Goal: Transaction & Acquisition: Purchase product/service

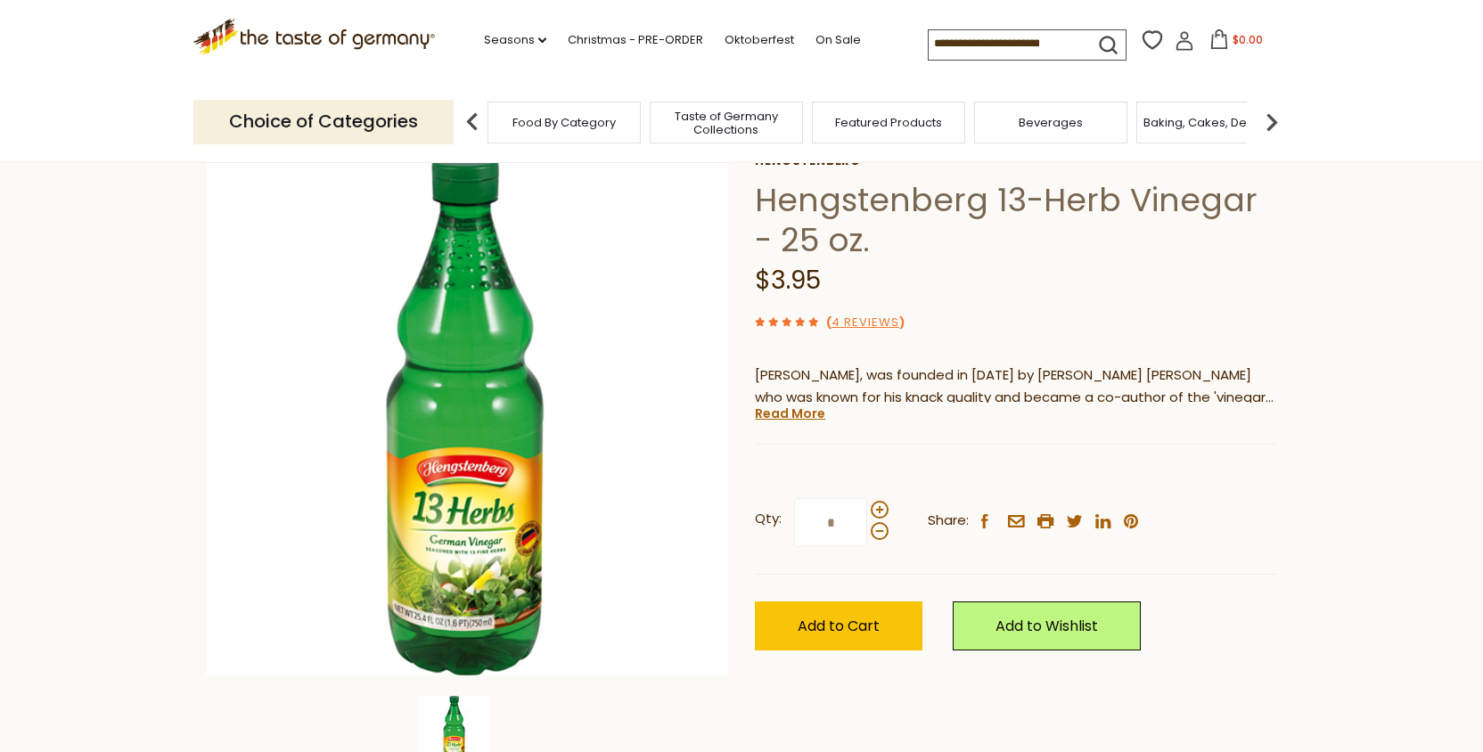
scroll to position [77, 0]
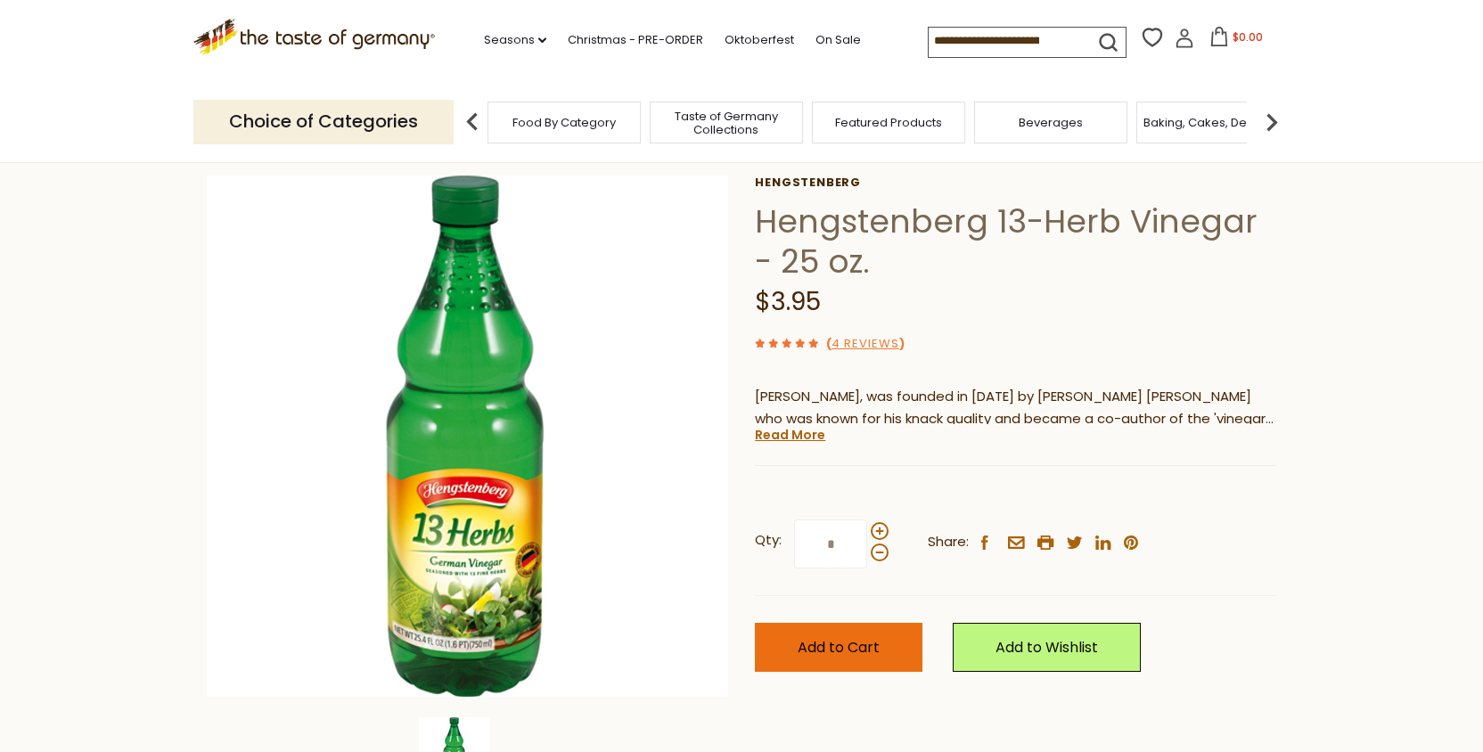
click at [816, 641] on span "Add to Cart" at bounding box center [839, 647] width 82 height 20
click at [552, 84] on div "Choice of Categories Food By Category Taste of Germany Collections Featured Pro…" at bounding box center [741, 121] width 1096 height 79
click at [568, 38] on link "Christmas - PRE-ORDER" at bounding box center [635, 40] width 135 height 20
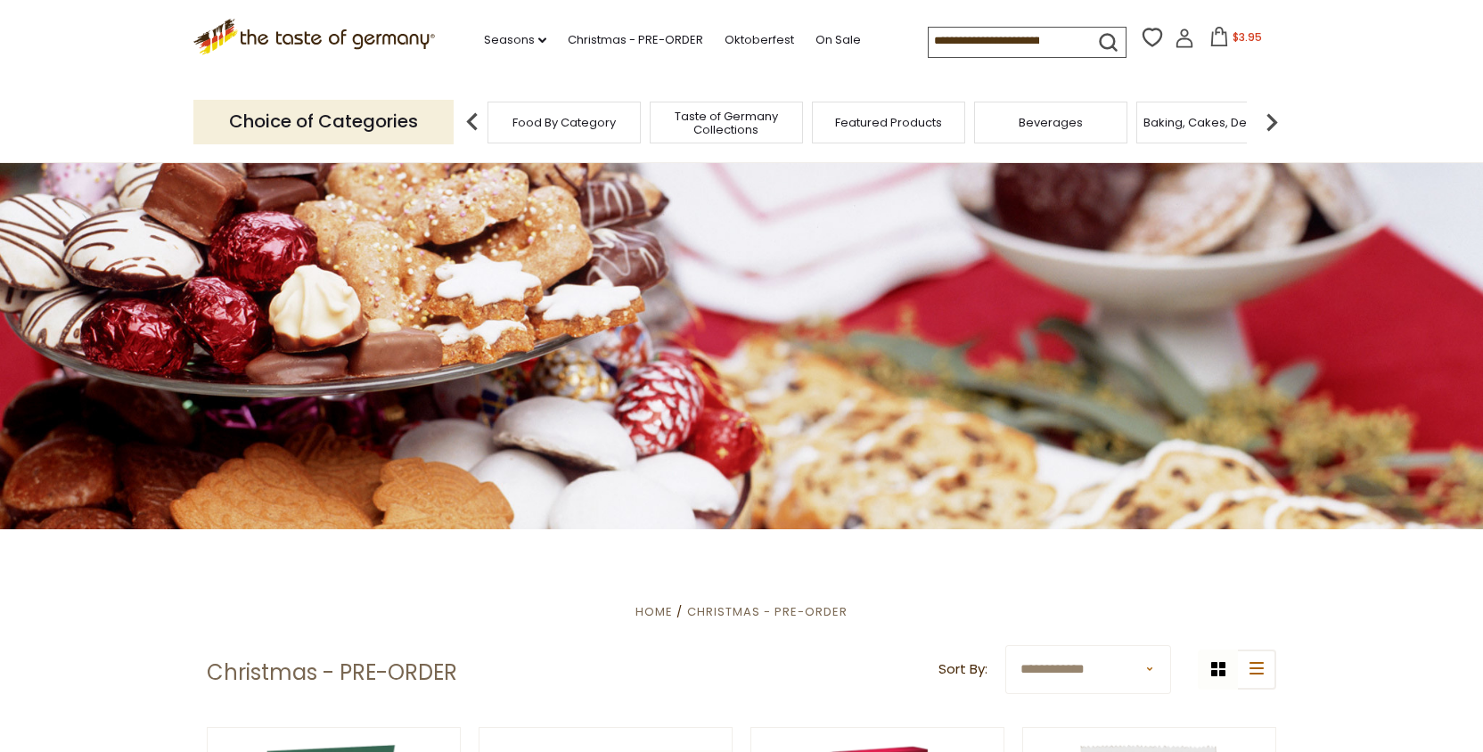
click at [576, 121] on span "Food By Category" at bounding box center [563, 122] width 103 height 13
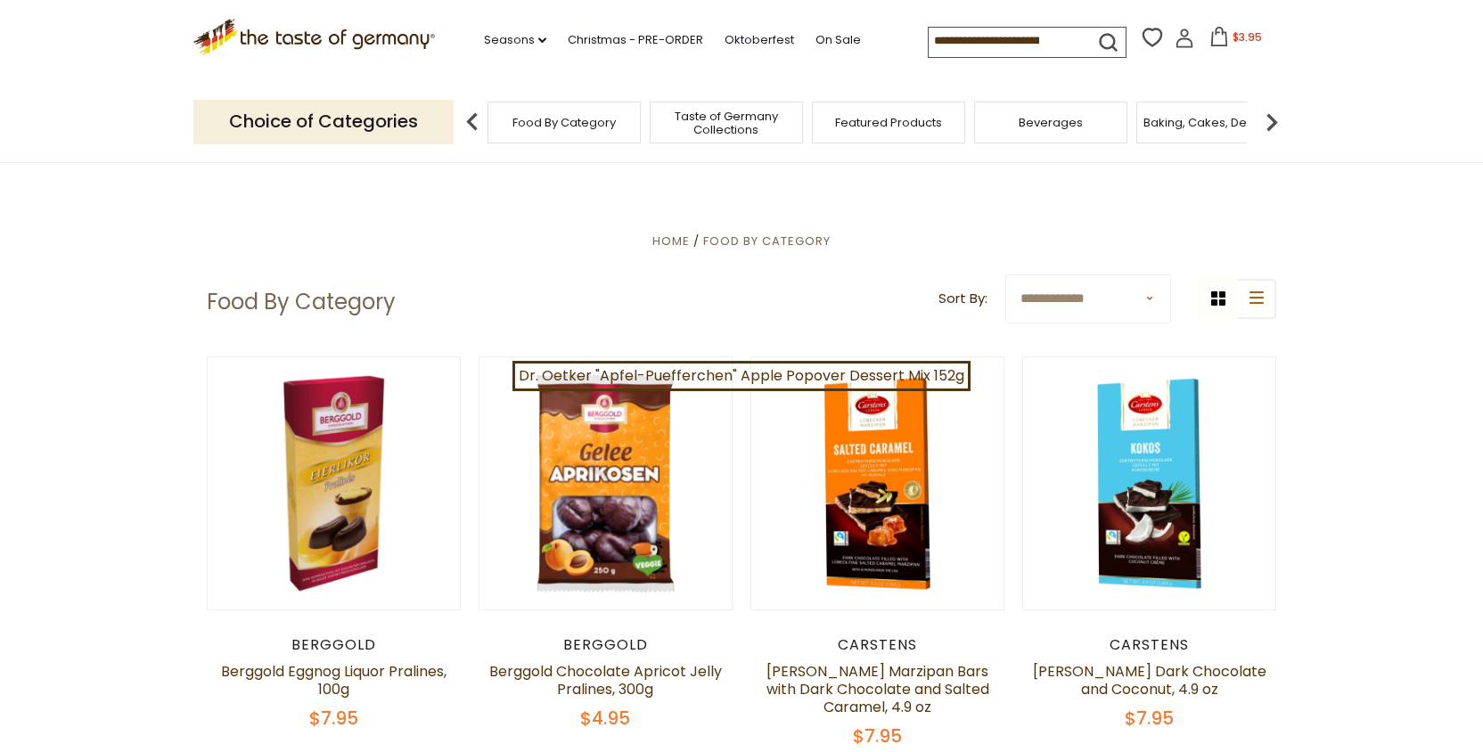
click at [929, 31] on input at bounding box center [1004, 40] width 151 height 25
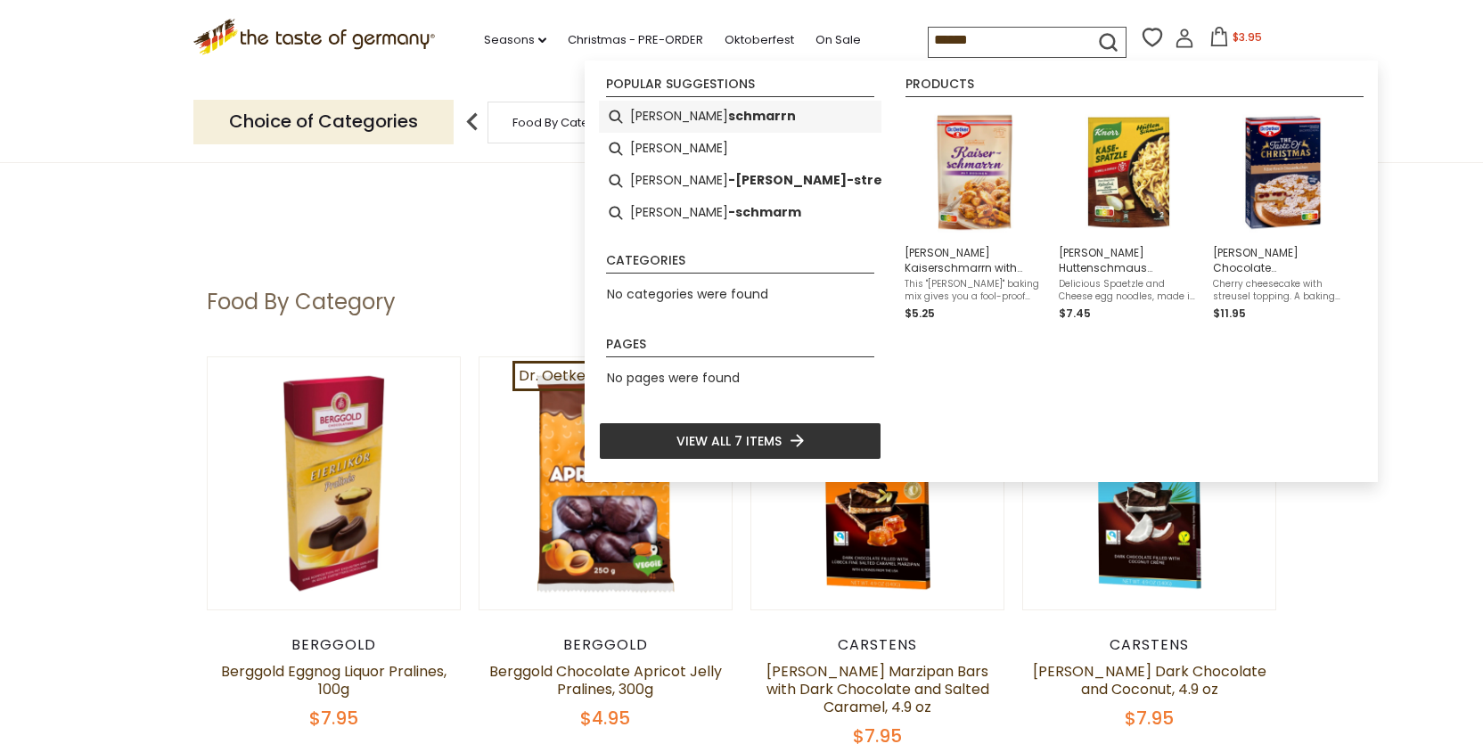
click at [728, 115] on b "schmarrn" at bounding box center [762, 116] width 68 height 20
type input "**********"
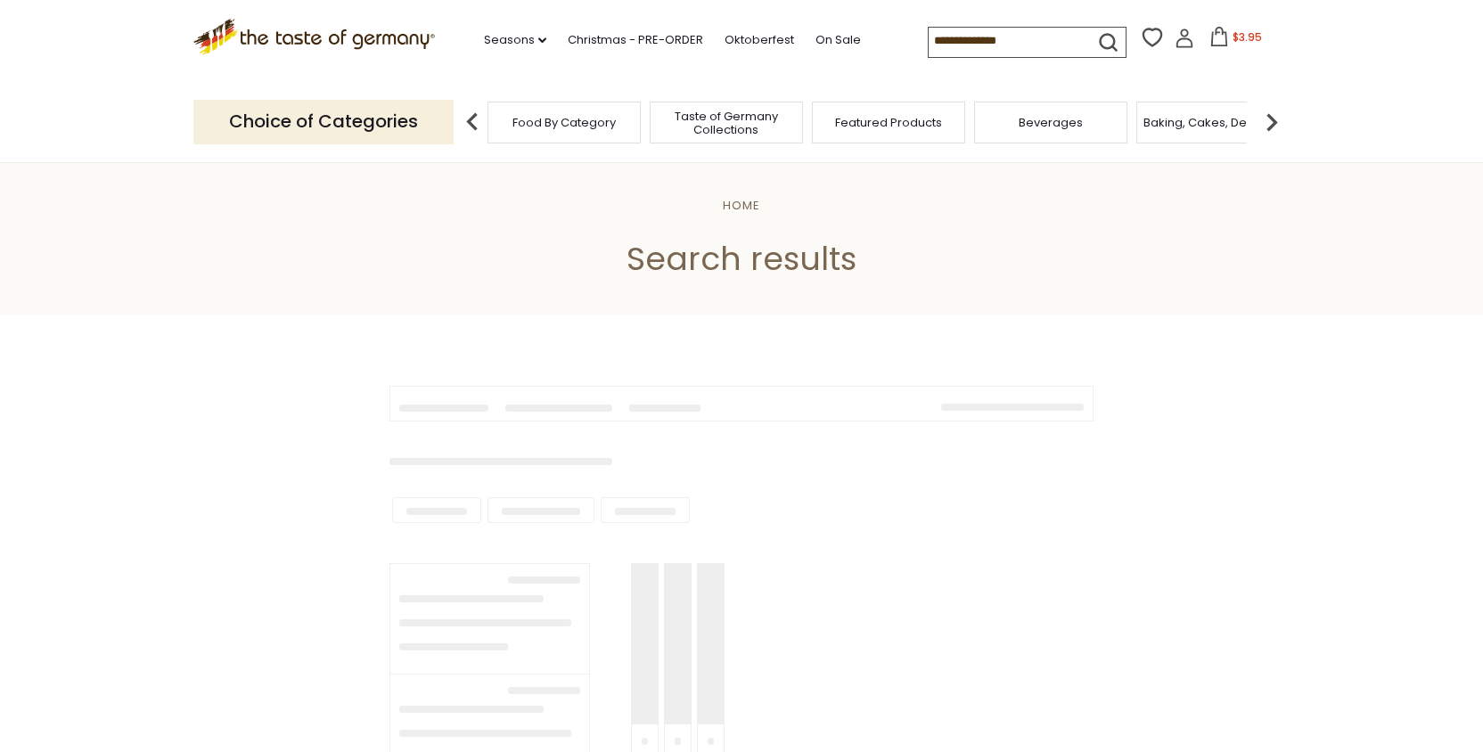
type input "**********"
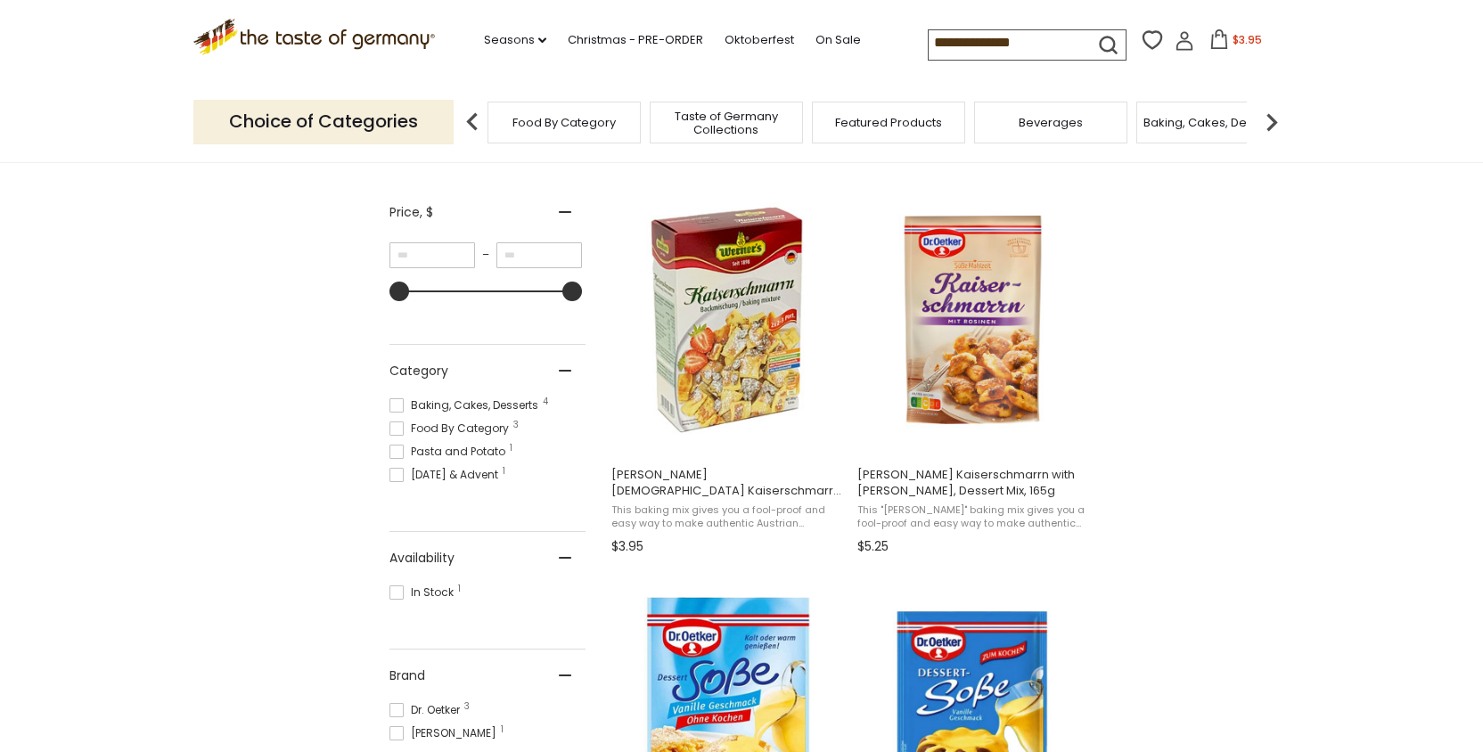
scroll to position [302, 0]
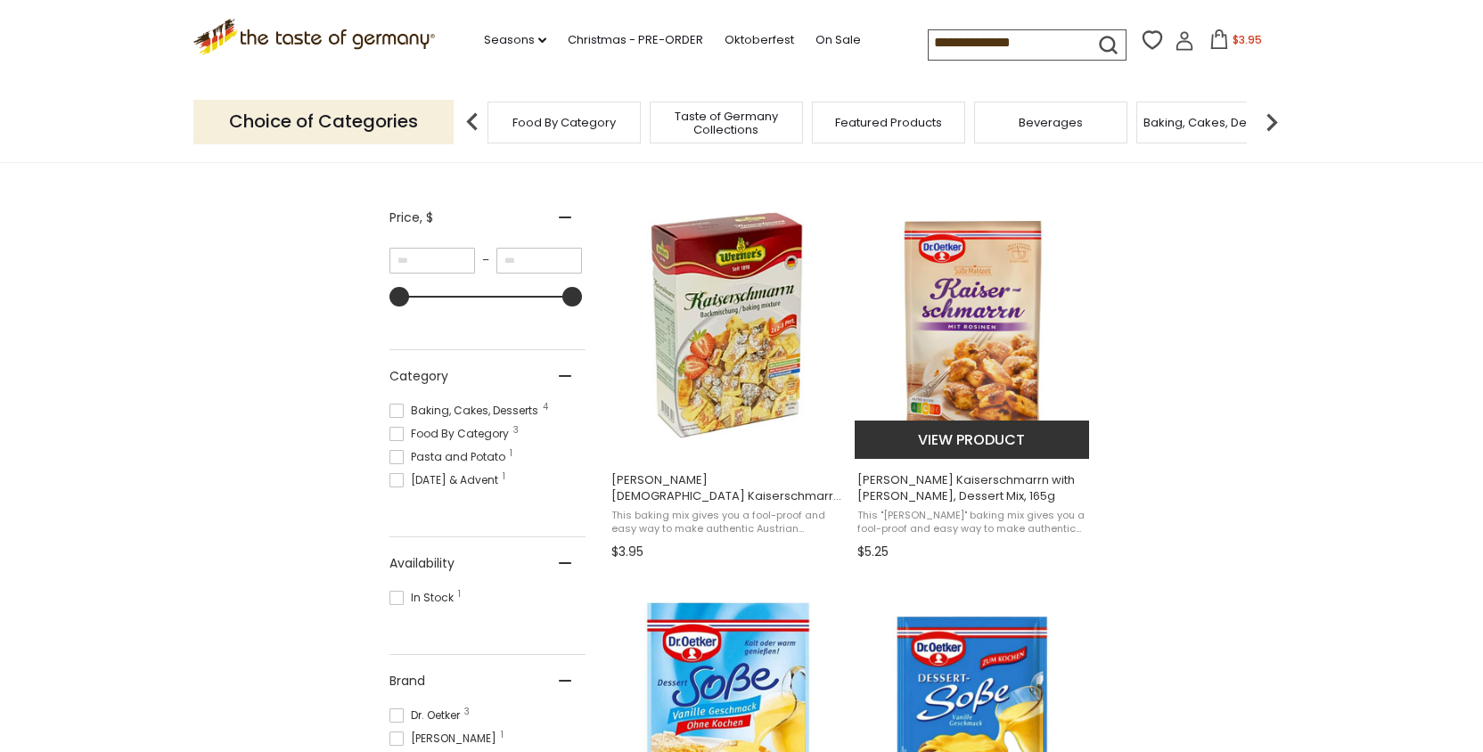
click at [986, 475] on span "[PERSON_NAME] Kaiserschmarrn with [PERSON_NAME], Dessert Mix, 165g" at bounding box center [972, 488] width 231 height 32
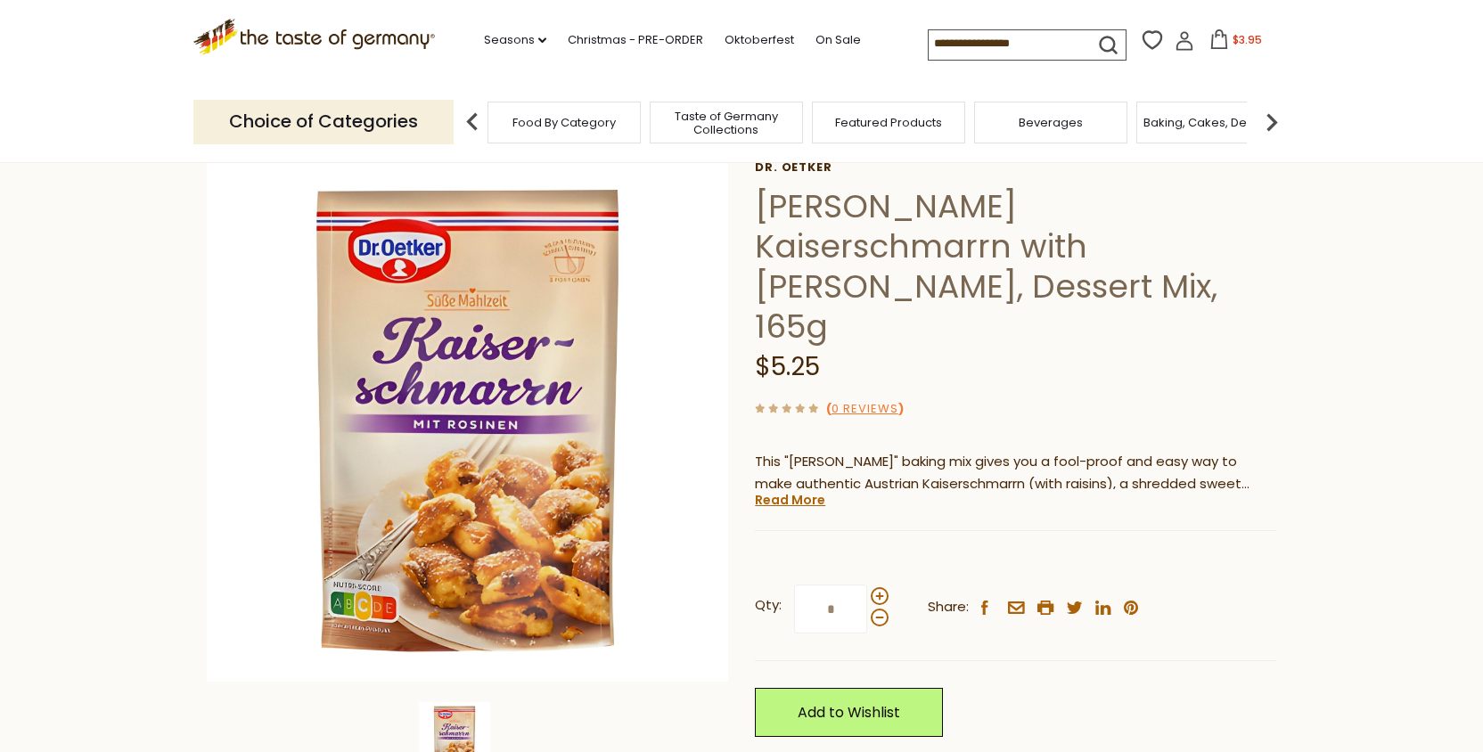
scroll to position [88, 0]
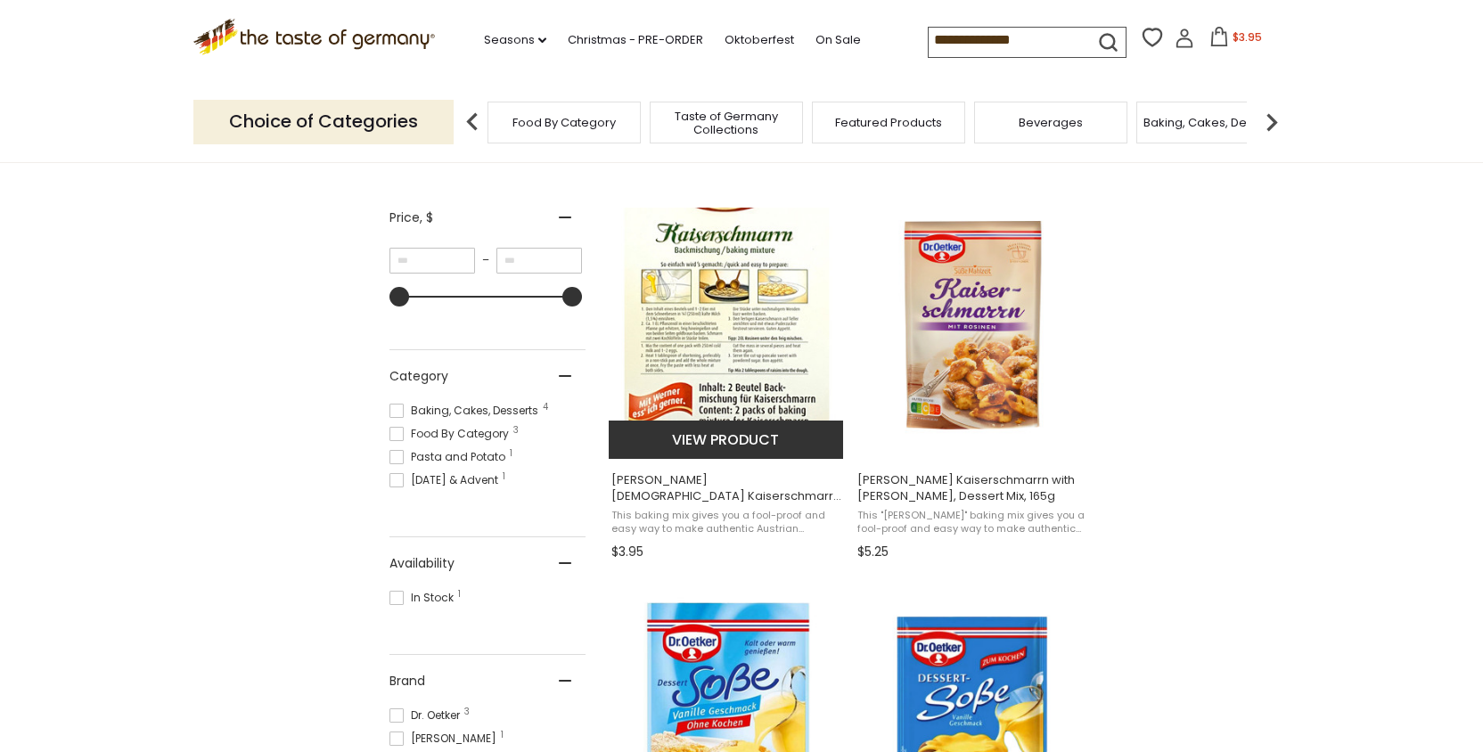
click at [715, 432] on button "View product" at bounding box center [726, 440] width 234 height 38
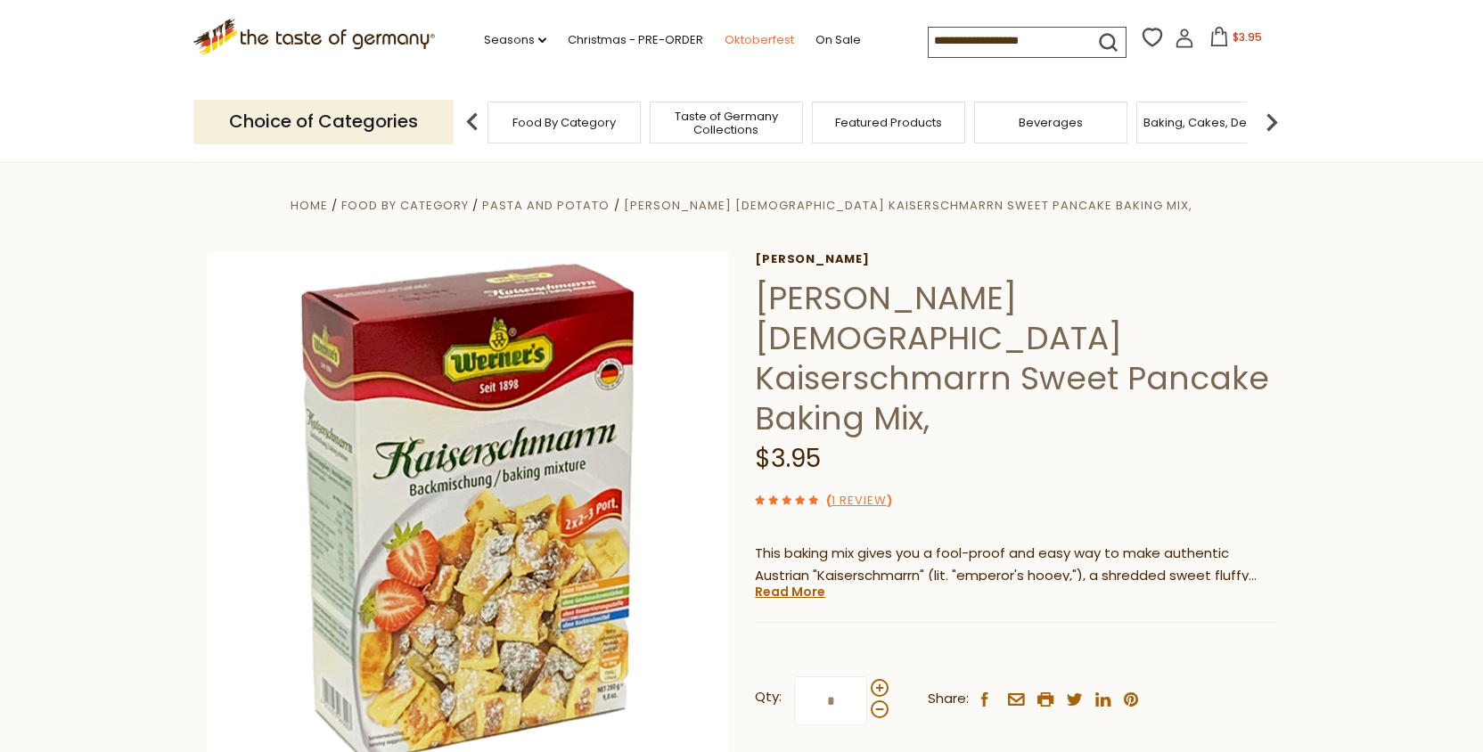
click at [724, 35] on link "Oktoberfest" at bounding box center [759, 40] width 70 height 20
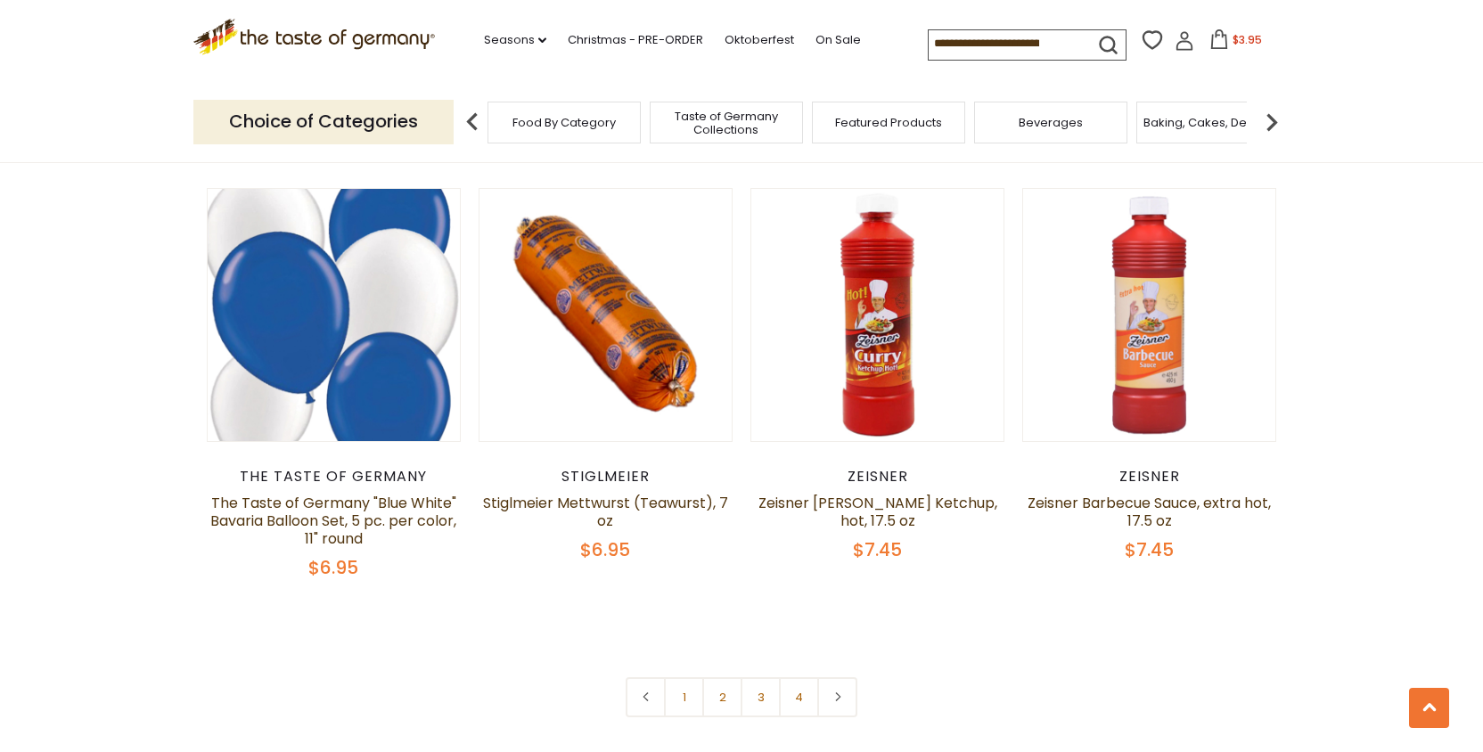
scroll to position [4090, 0]
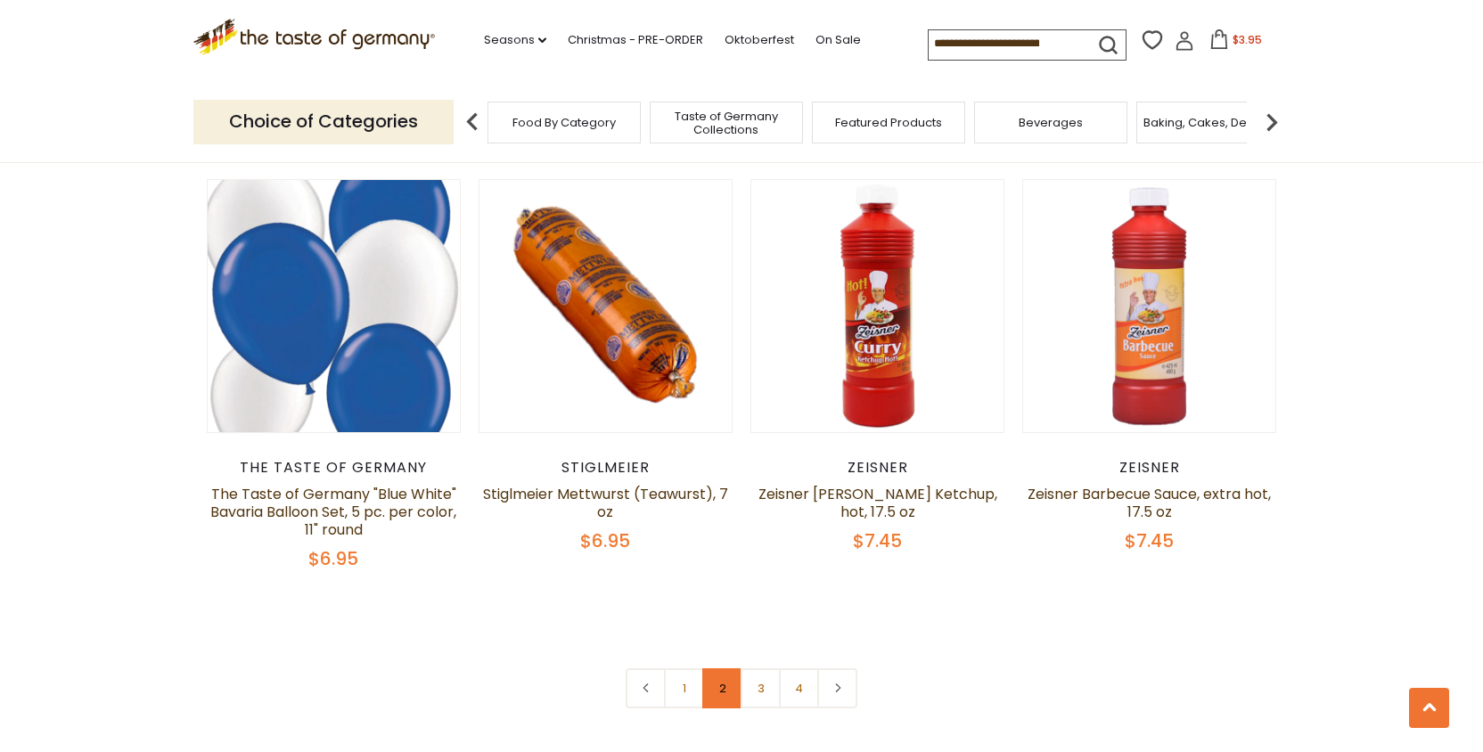
click at [723, 683] on link "2" at bounding box center [722, 688] width 40 height 40
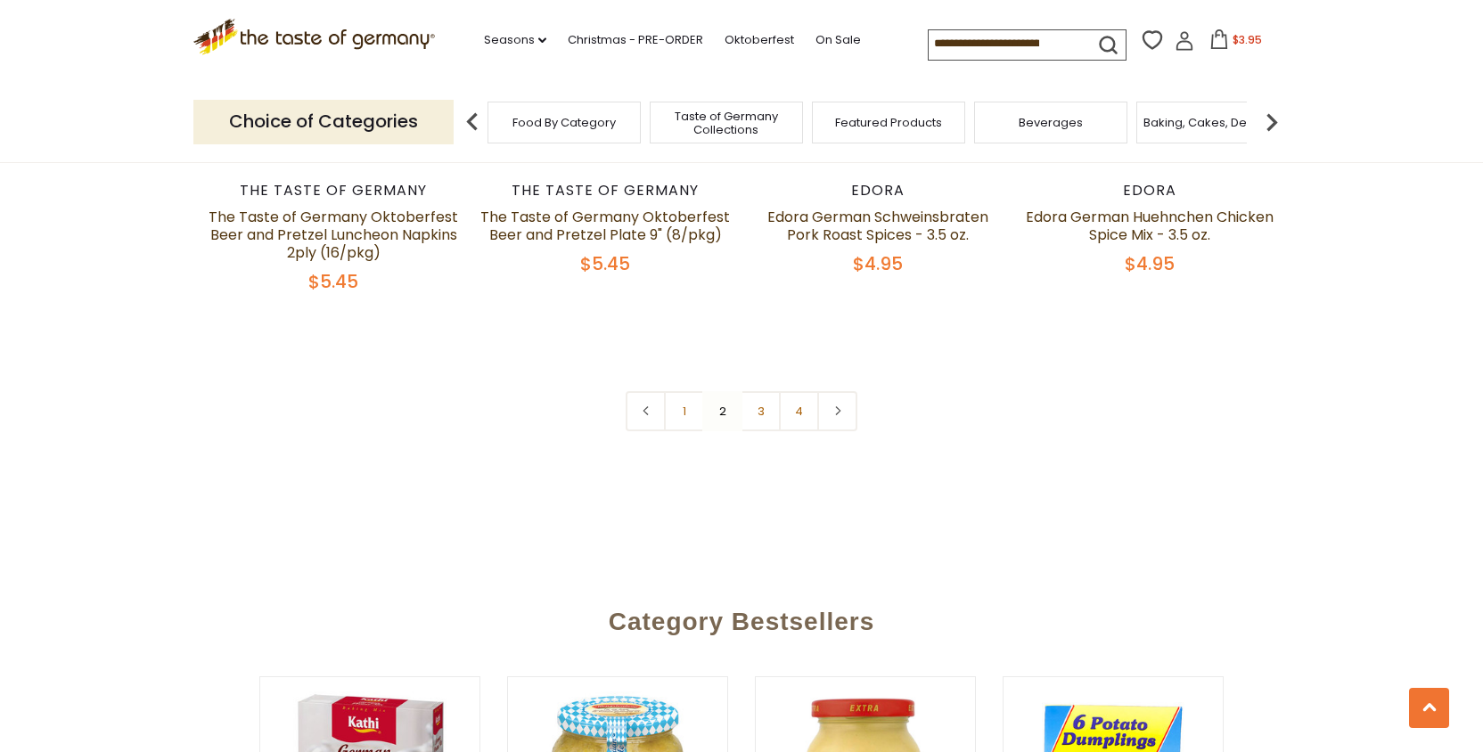
scroll to position [4404, 0]
click at [772, 390] on link "3" at bounding box center [760, 410] width 40 height 40
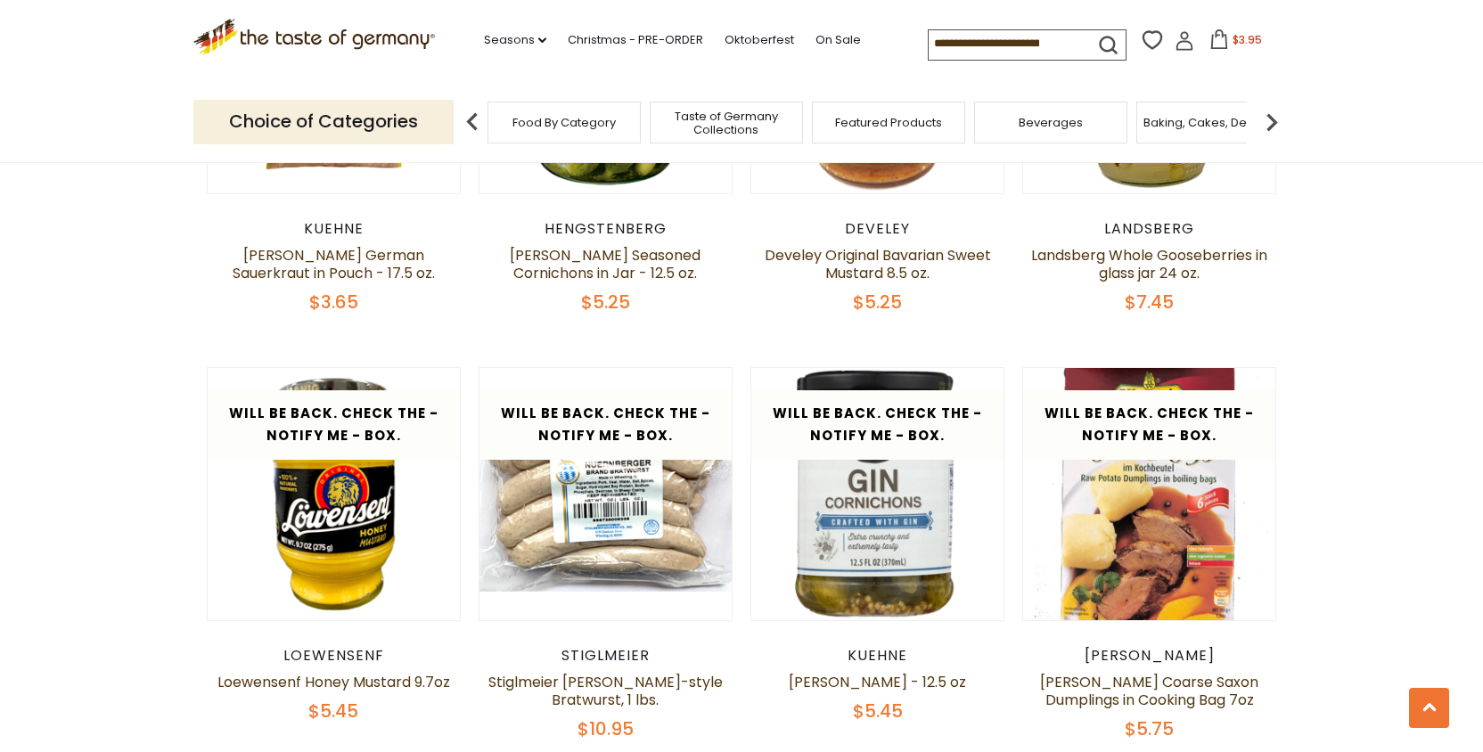
scroll to position [3835, 0]
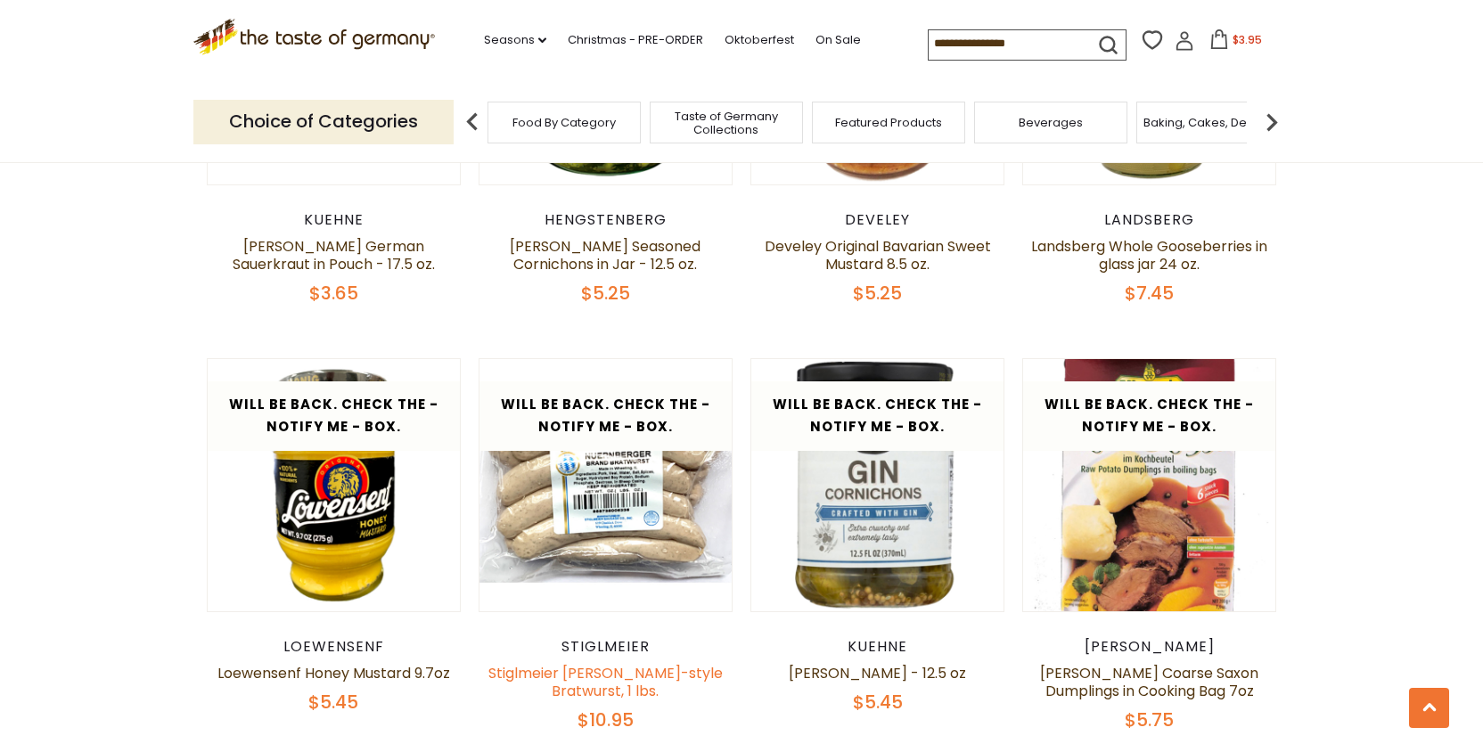
click at [614, 663] on link "Stiglmeier [PERSON_NAME]-style Bratwurst, 1 lbs." at bounding box center [605, 682] width 234 height 38
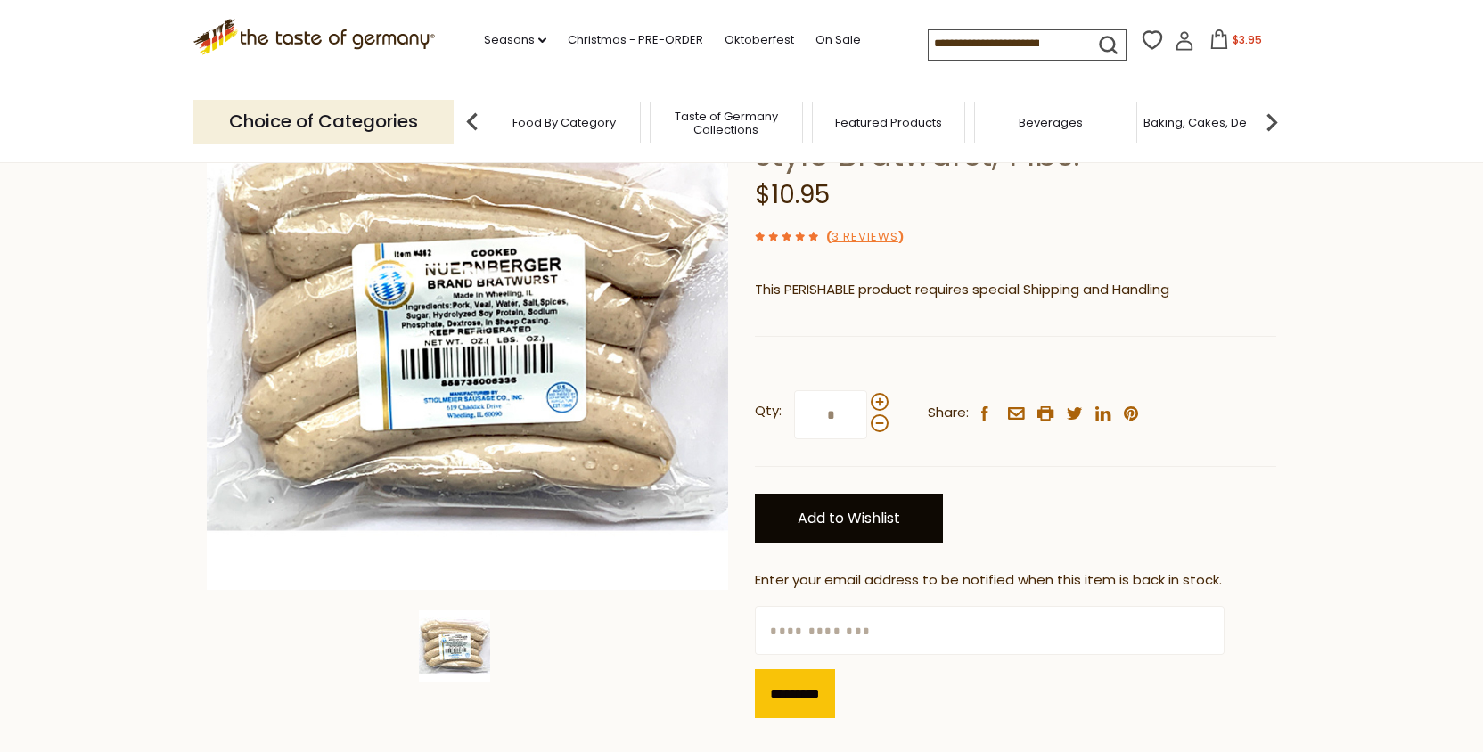
scroll to position [191, 0]
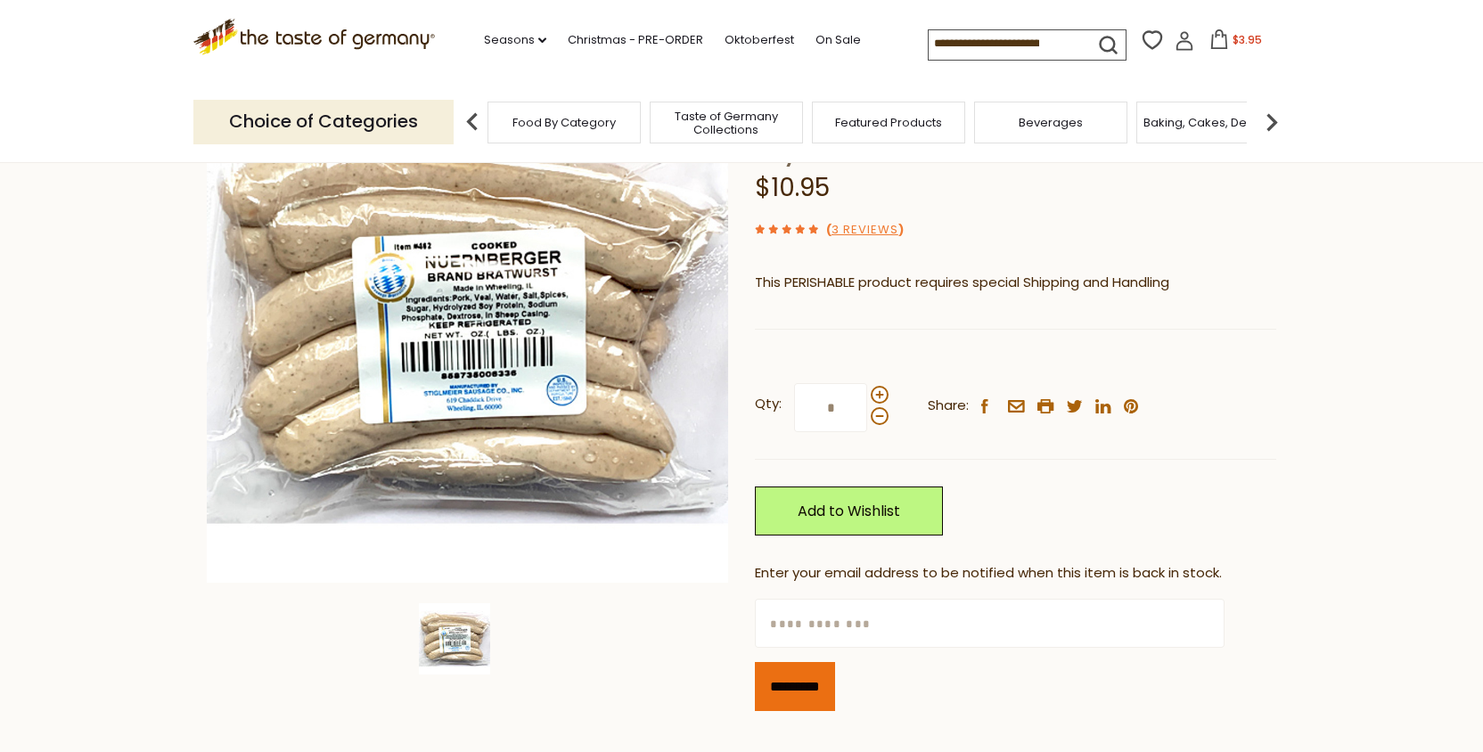
click at [801, 675] on input "*********" at bounding box center [795, 686] width 80 height 49
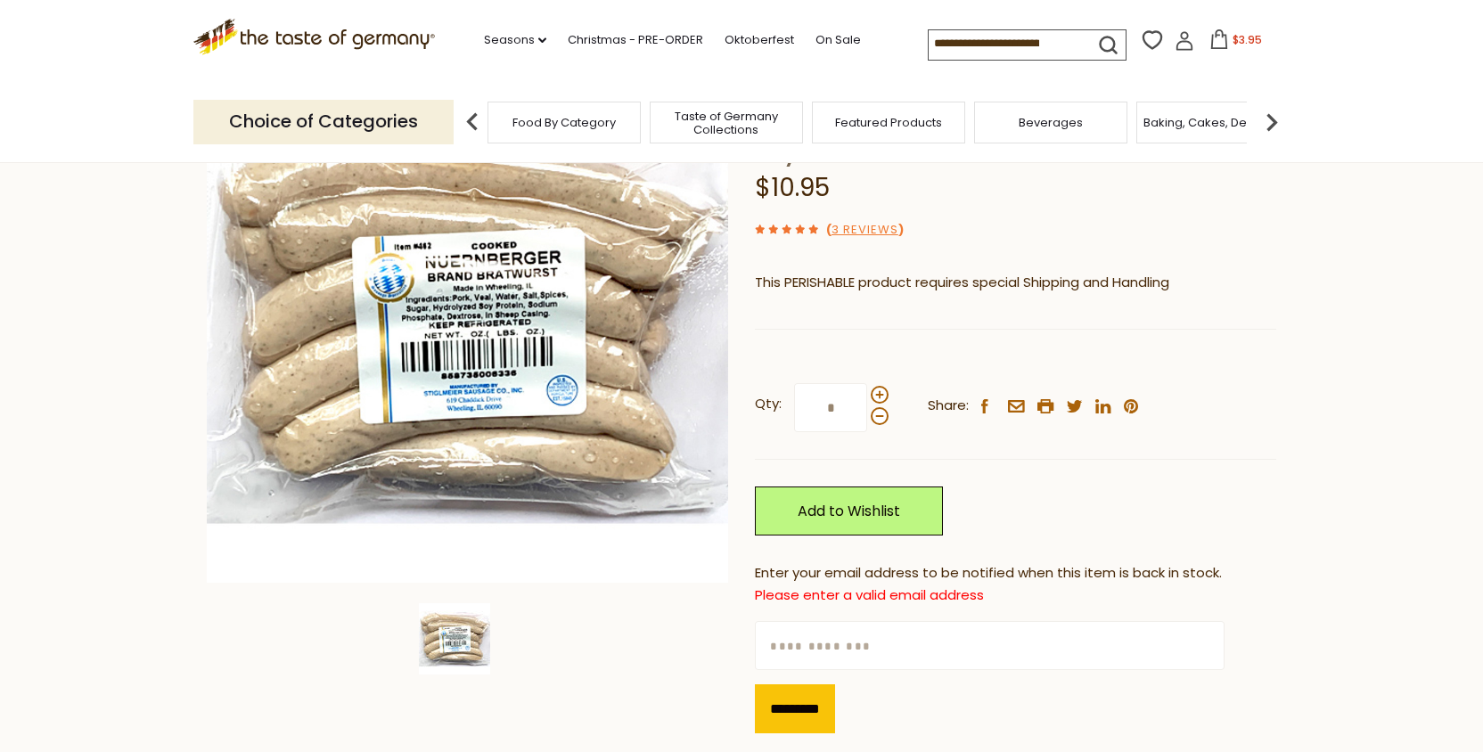
click at [826, 648] on input "text" at bounding box center [989, 645] width 469 height 49
type input "**********"
click at [806, 701] on input "*********" at bounding box center [795, 708] width 80 height 49
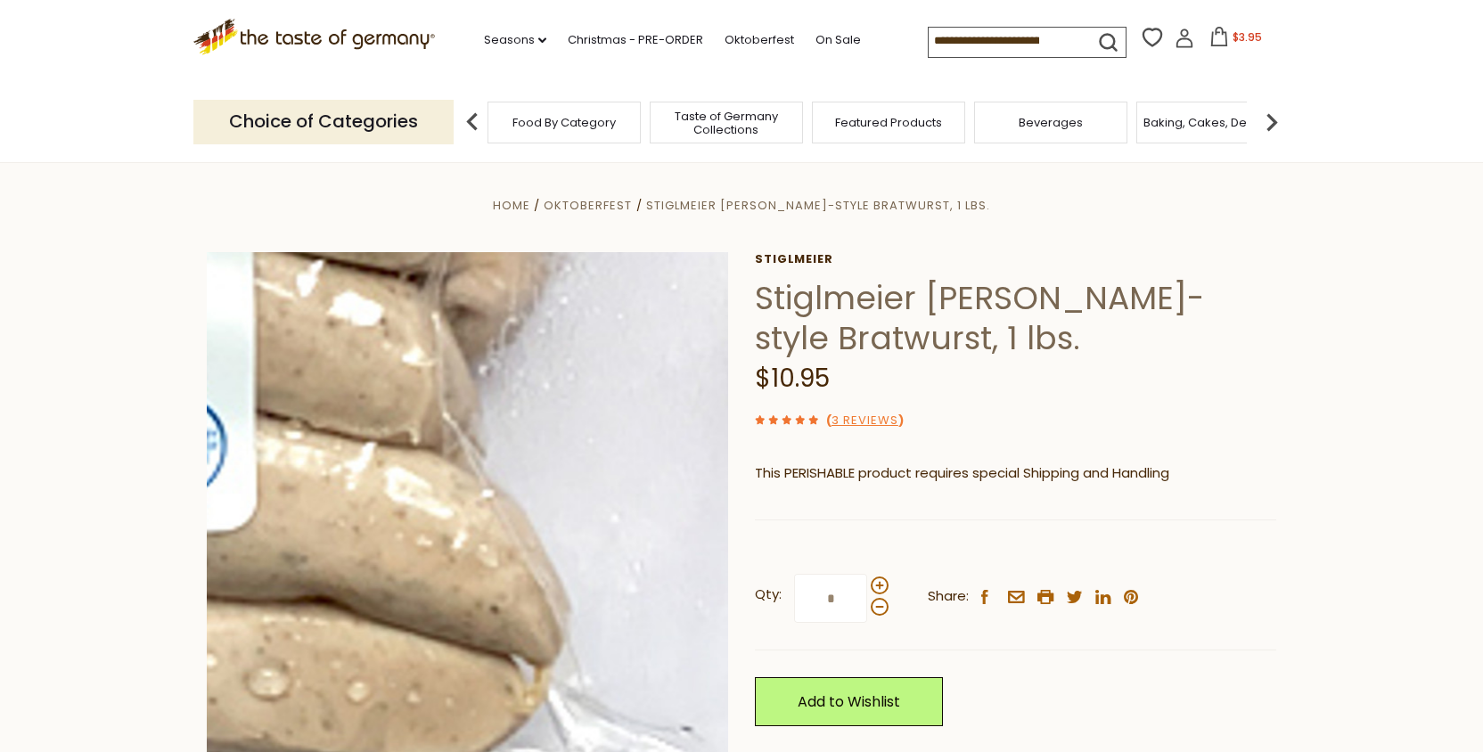
scroll to position [0, 0]
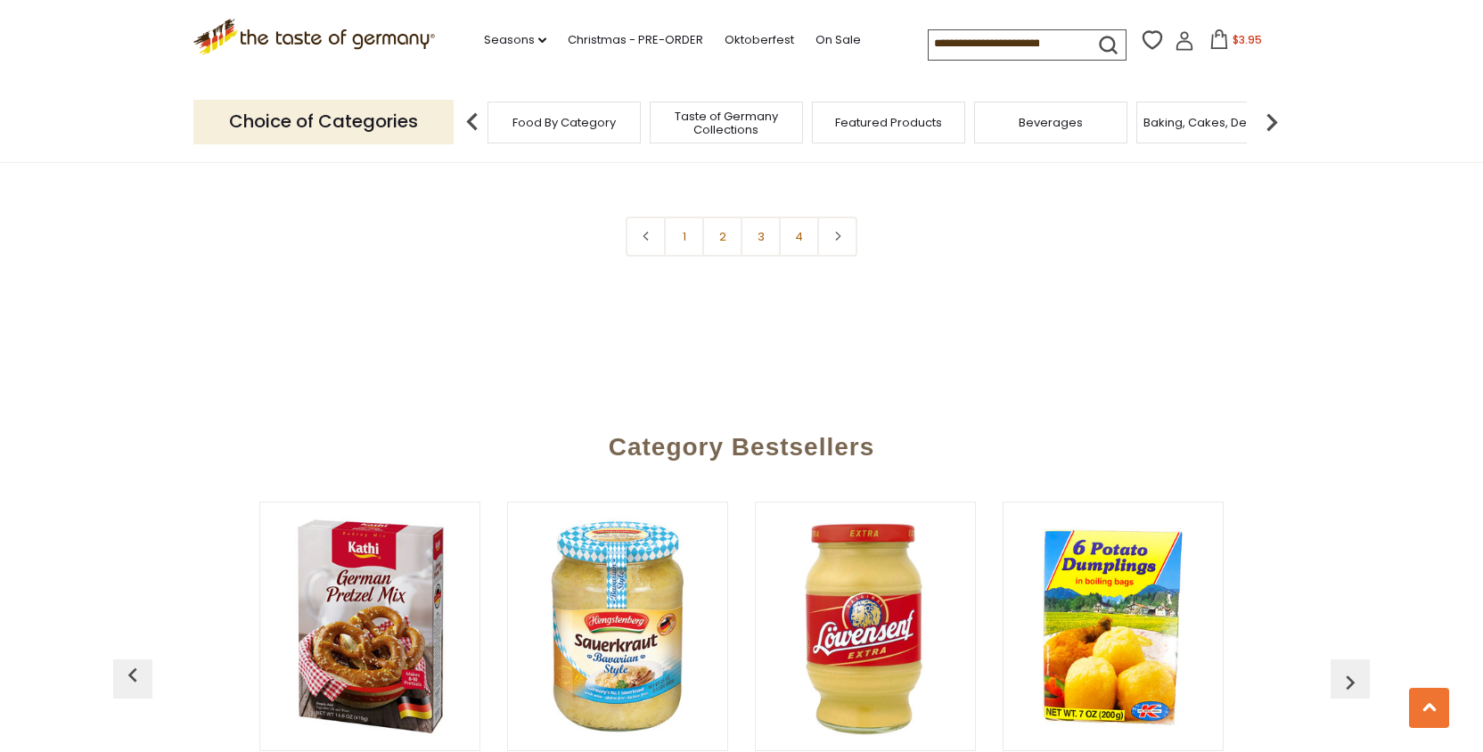
scroll to position [4438, 0]
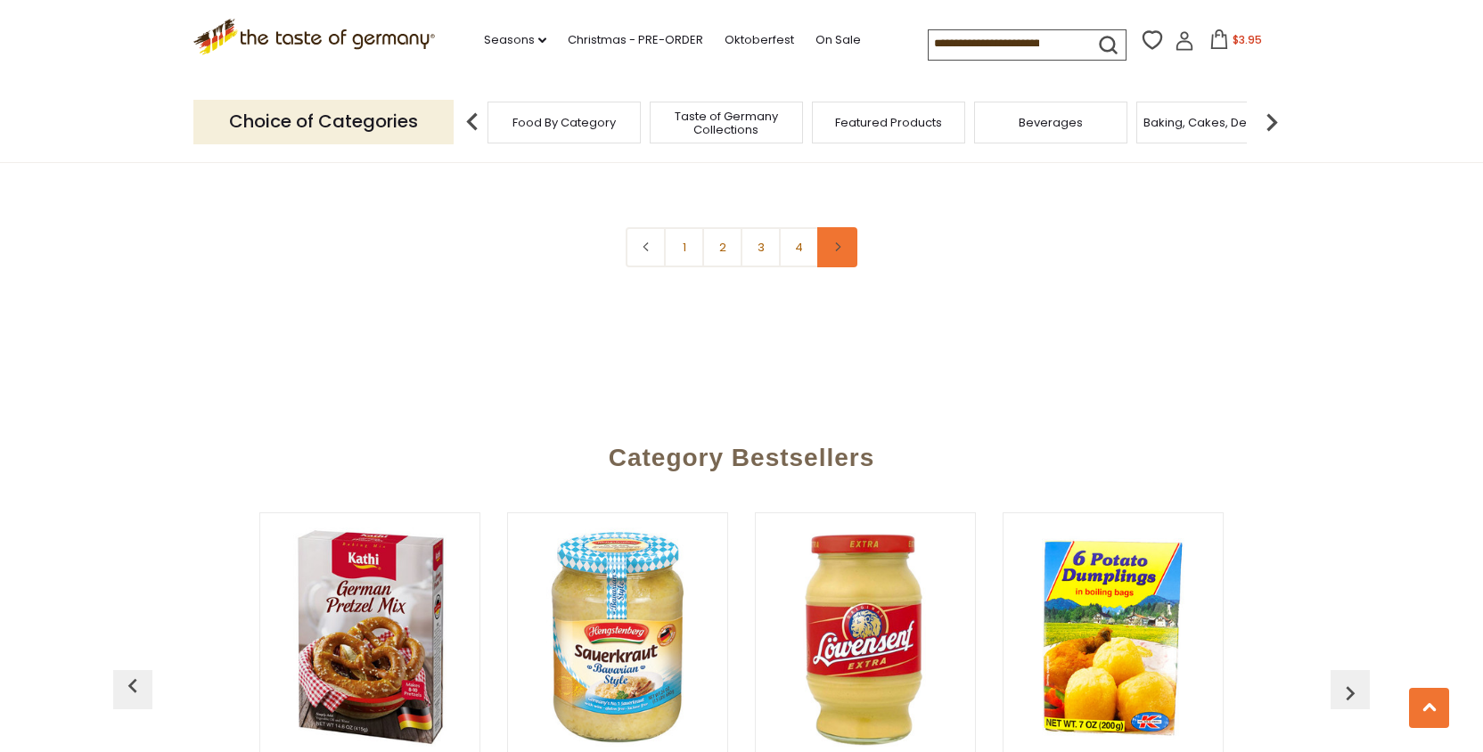
click at [843, 227] on link at bounding box center [837, 247] width 40 height 40
